Goal: Information Seeking & Learning: Learn about a topic

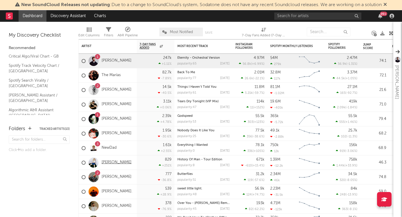
click at [111, 164] on link "[PERSON_NAME]" at bounding box center [117, 162] width 30 height 5
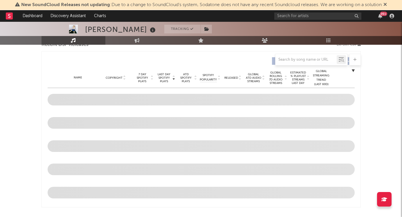
scroll to position [212, 0]
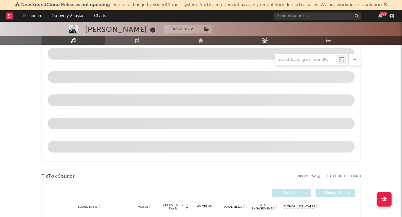
select select "6m"
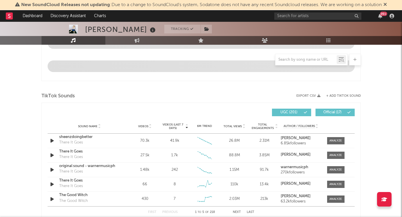
scroll to position [340, 0]
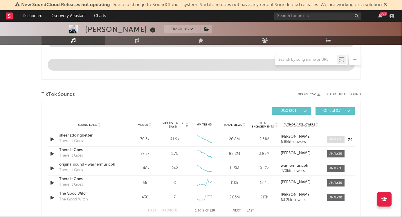
click at [332, 140] on div at bounding box center [335, 139] width 12 height 4
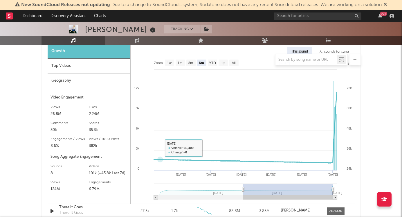
scroll to position [448, 0]
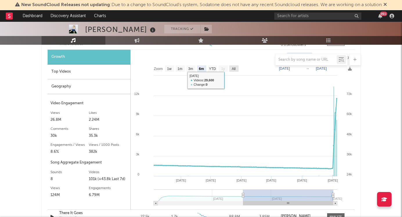
click at [231, 68] on rect at bounding box center [233, 68] width 9 height 6
select select "All"
type input "[DATE]"
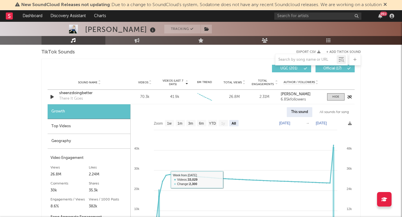
scroll to position [391, 0]
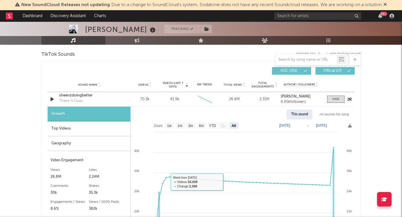
click at [116, 98] on div "sheenzdoingbetter" at bounding box center [89, 96] width 61 height 6
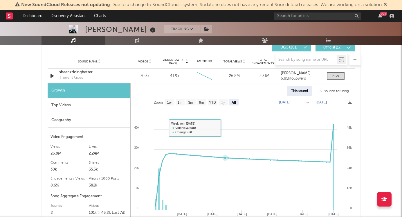
scroll to position [398, 0]
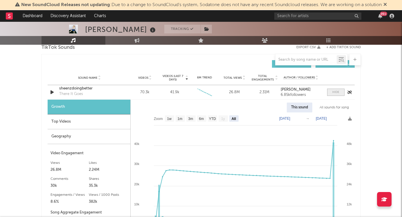
click at [332, 94] on span at bounding box center [335, 91] width 17 height 7
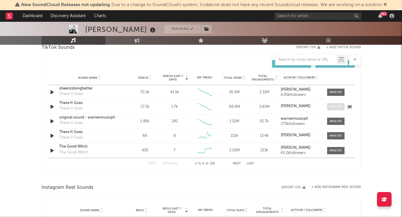
click at [335, 106] on div at bounding box center [335, 106] width 12 height 4
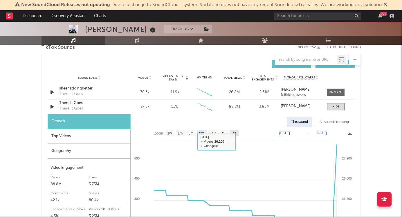
click at [234, 133] on text "All" at bounding box center [234, 133] width 4 height 4
select select "All"
type input "[DATE]"
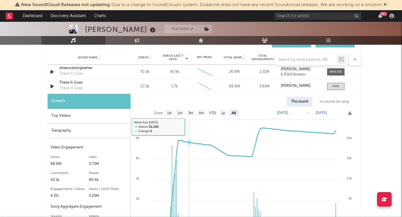
scroll to position [424, 0]
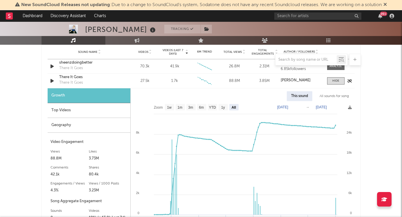
click at [77, 77] on div "There It Goes" at bounding box center [89, 77] width 61 height 6
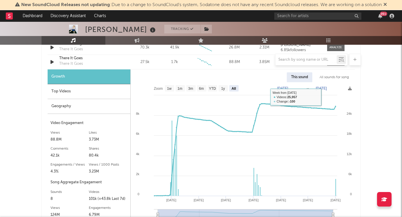
scroll to position [405, 0]
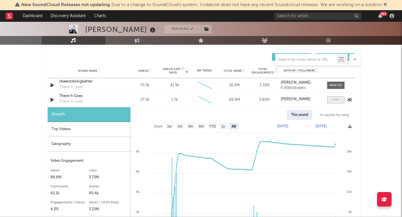
click at [332, 102] on span at bounding box center [335, 99] width 17 height 7
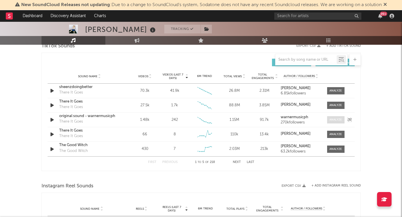
scroll to position [398, 0]
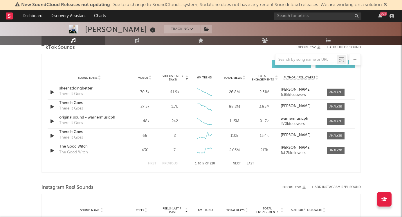
click at [99, 76] on icon at bounding box center [99, 76] width 3 height 2
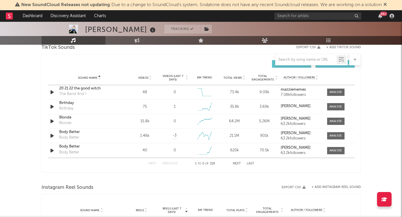
click at [99, 76] on icon at bounding box center [99, 76] width 3 height 2
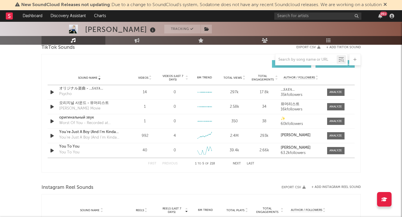
click at [146, 76] on span "Videos" at bounding box center [143, 77] width 10 height 3
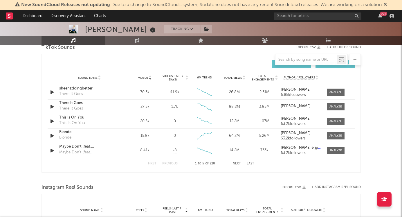
click at [184, 75] on div at bounding box center [185, 77] width 3 height 7
click at [297, 61] on input "text" at bounding box center [305, 59] width 61 height 5
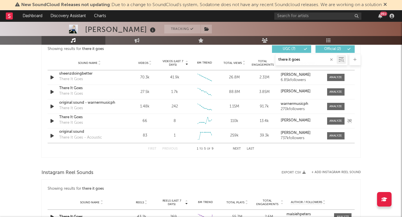
scroll to position [326, 0]
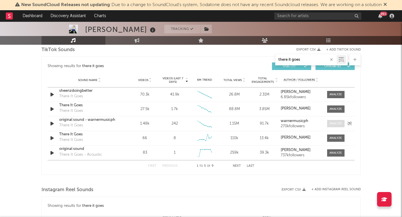
type input "there it goes"
click at [332, 122] on div at bounding box center [335, 123] width 12 height 4
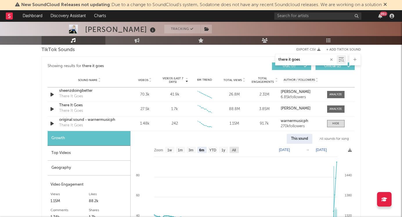
click at [234, 148] on text "All" at bounding box center [234, 150] width 4 height 4
select select "All"
type input "[DATE]"
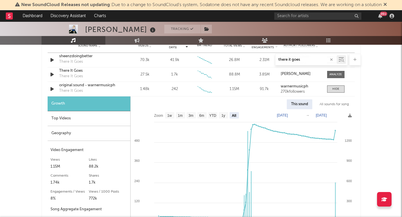
scroll to position [370, 0]
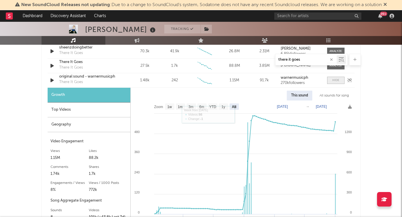
click at [333, 81] on div at bounding box center [335, 80] width 7 height 4
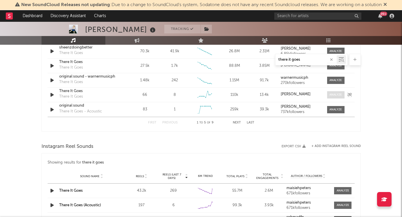
click at [332, 94] on div at bounding box center [335, 95] width 12 height 4
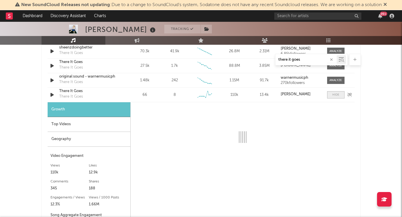
click at [335, 94] on div at bounding box center [335, 95] width 7 height 4
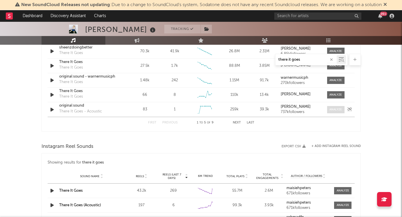
click at [332, 109] on div at bounding box center [335, 109] width 12 height 4
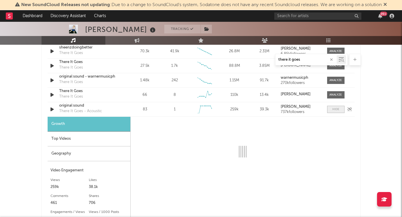
click at [332, 109] on span at bounding box center [335, 109] width 17 height 7
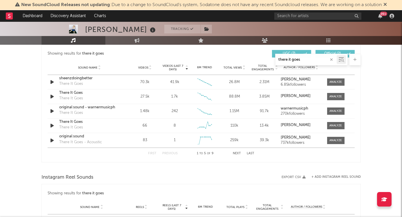
scroll to position [293, 0]
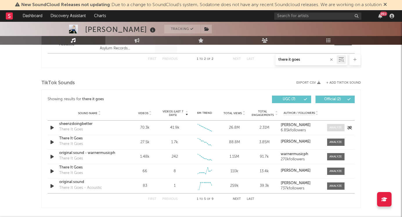
click at [334, 129] on div at bounding box center [335, 127] width 12 height 4
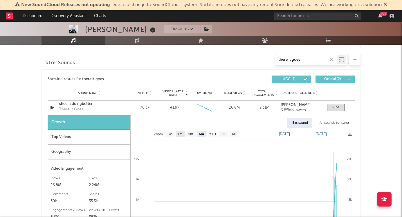
scroll to position [351, 0]
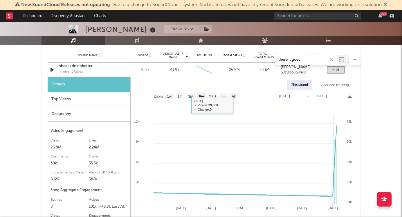
click at [234, 99] on rect at bounding box center [243, 163] width 224 height 147
click at [233, 95] on text "All" at bounding box center [233, 96] width 4 height 4
select select "All"
type input "[DATE]"
